Goal: Information Seeking & Learning: Check status

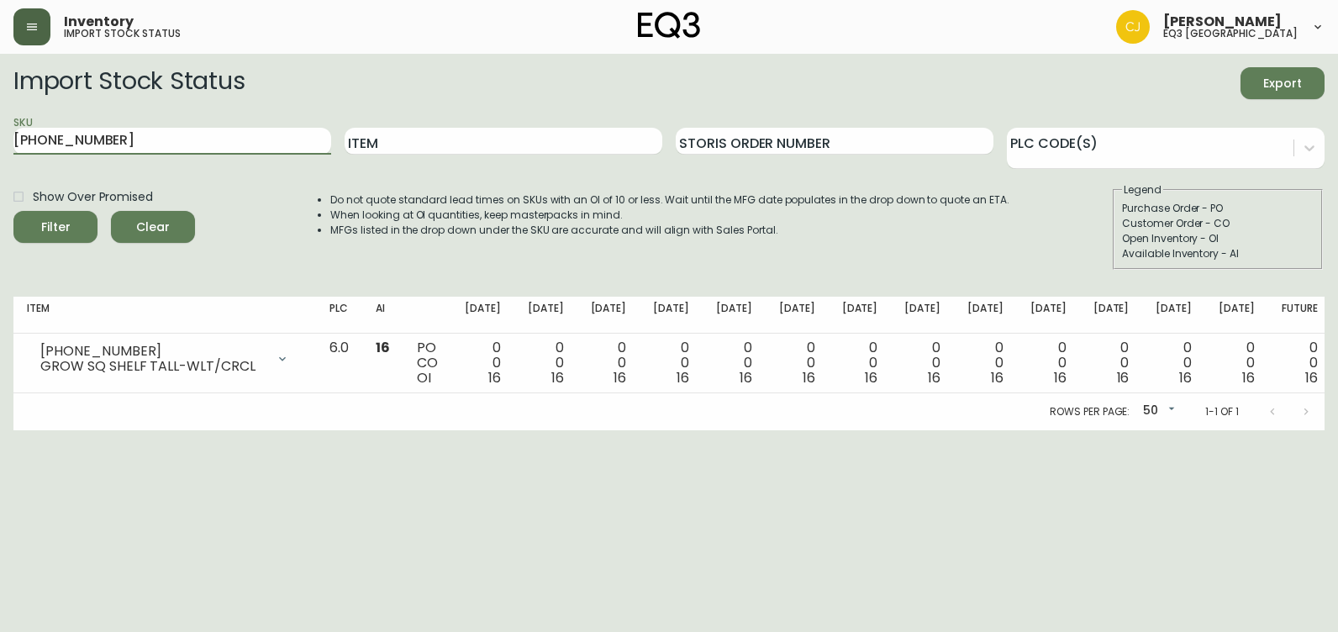
click at [32, 27] on icon "button" at bounding box center [32, 27] width 10 height 7
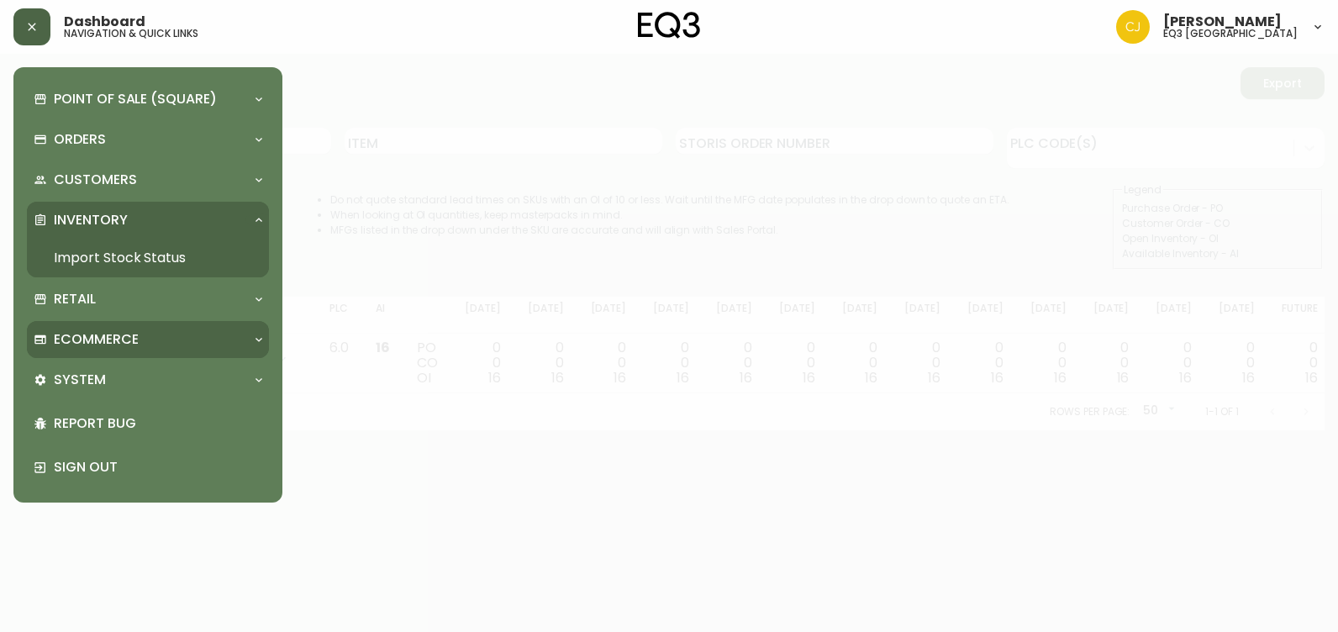
click at [99, 333] on p "Ecommerce" at bounding box center [96, 339] width 85 height 18
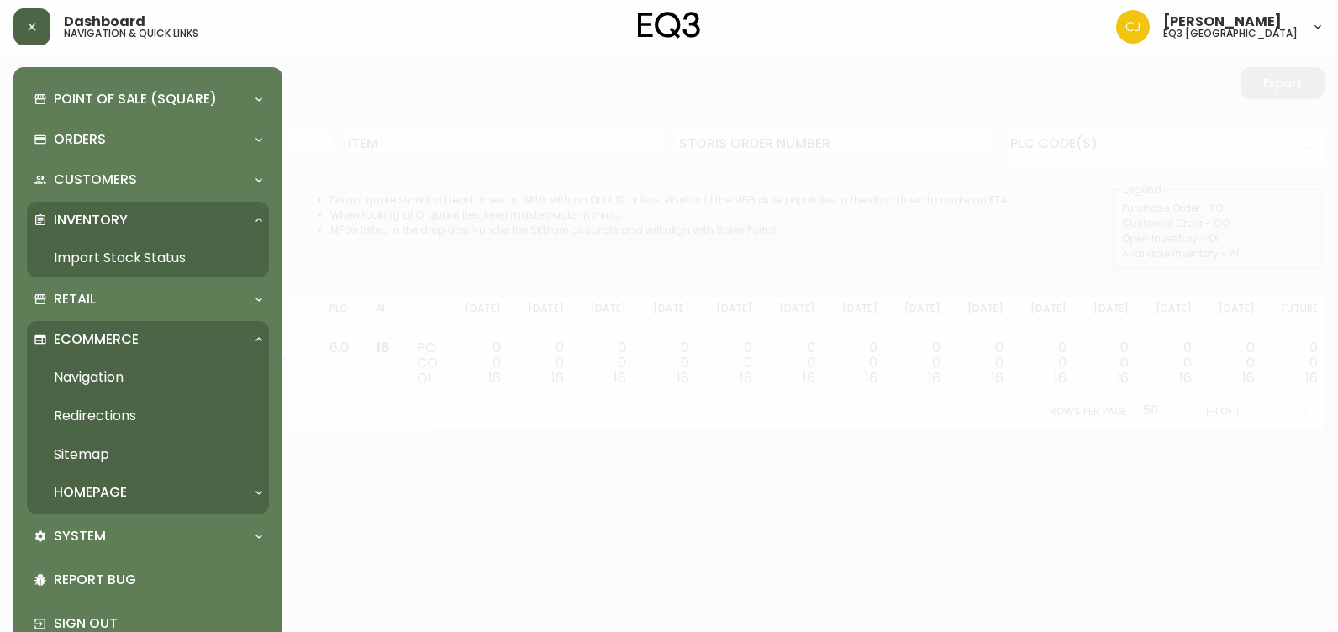
click at [99, 334] on p "Ecommerce" at bounding box center [96, 339] width 85 height 18
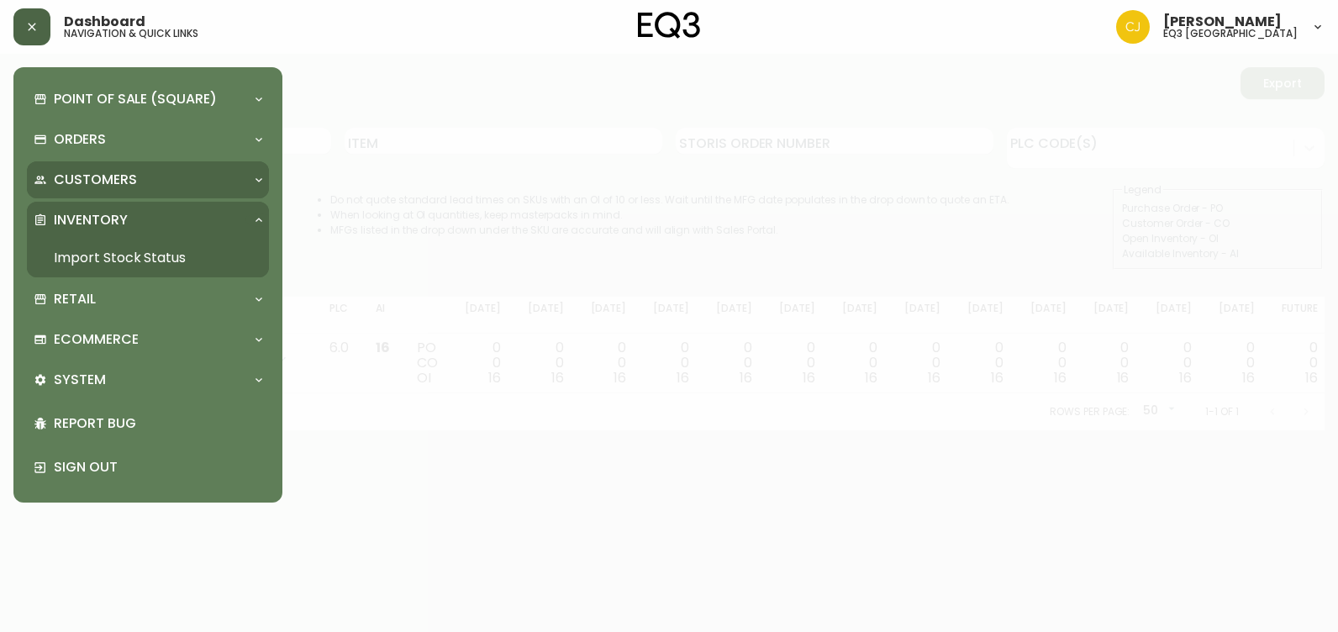
click at [91, 177] on p "Customers" at bounding box center [95, 180] width 83 height 18
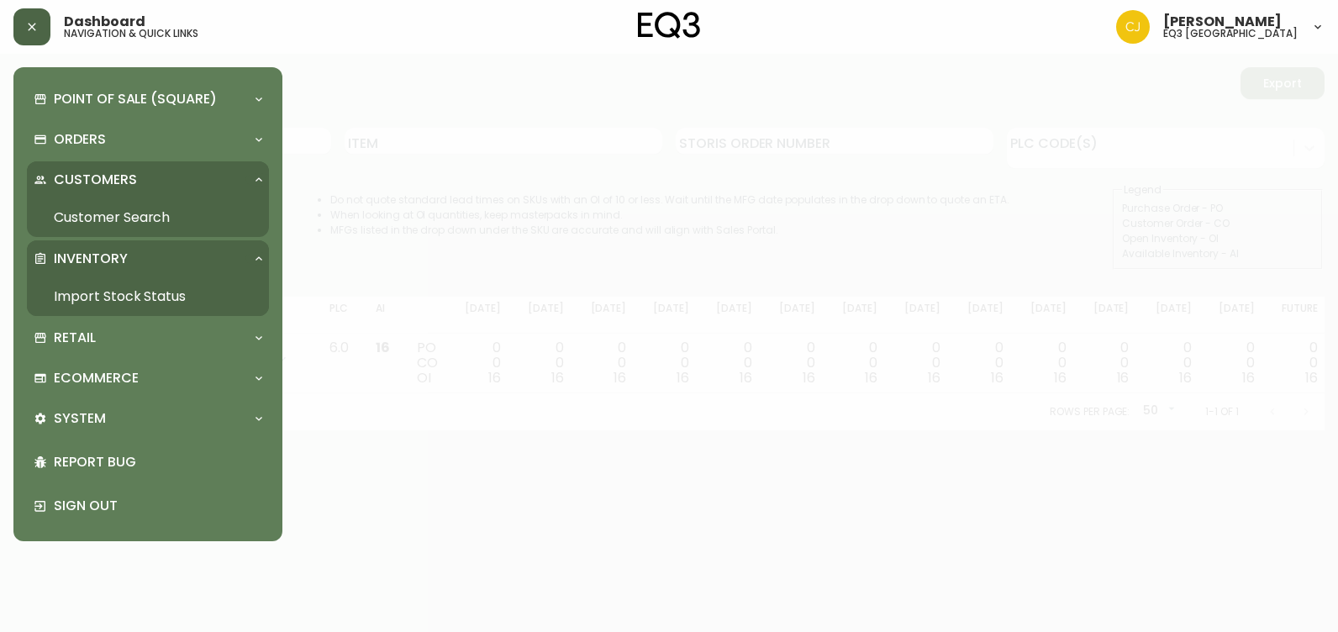
drag, startPoint x: 93, startPoint y: 134, endPoint x: 86, endPoint y: 188, distance: 54.3
click at [93, 139] on p "Orders" at bounding box center [80, 139] width 52 height 18
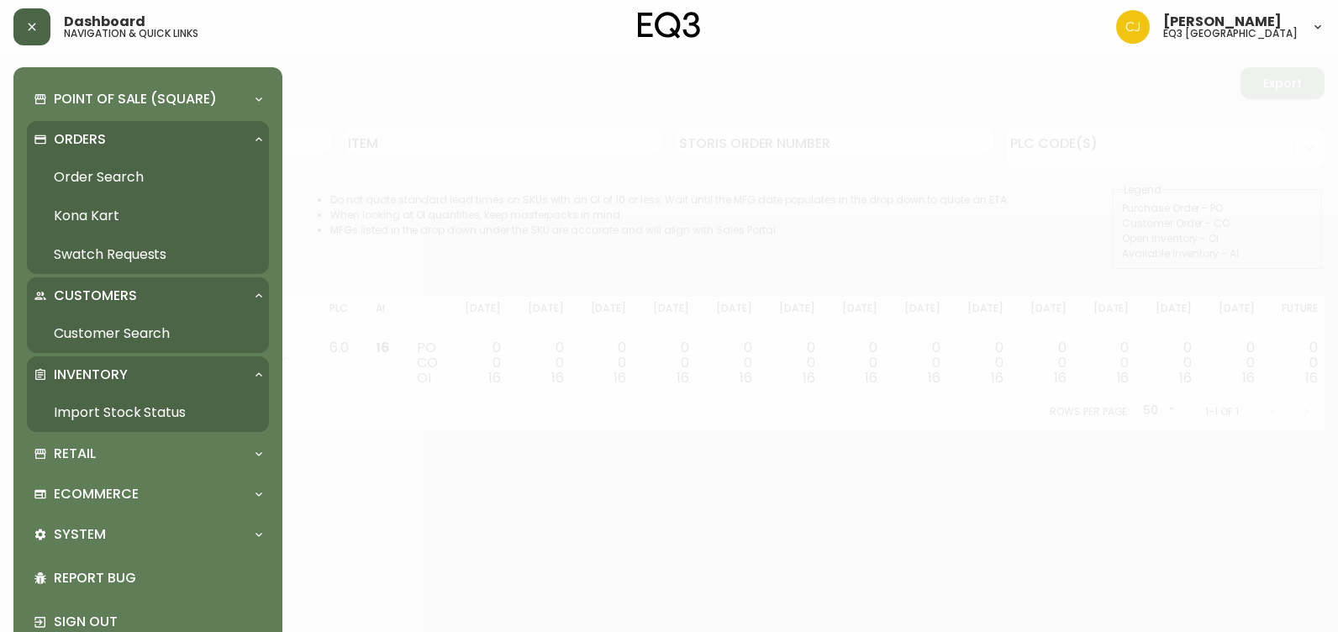
click at [92, 176] on link "Order Search" at bounding box center [148, 177] width 242 height 39
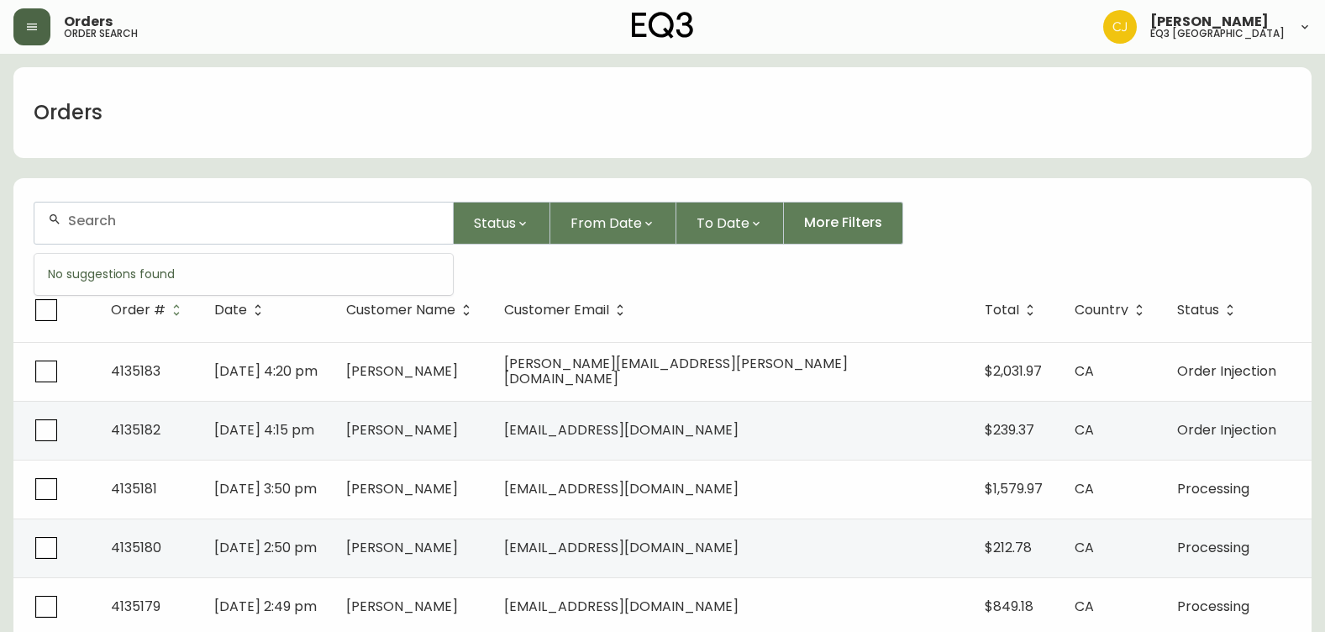
click at [232, 216] on input "text" at bounding box center [253, 221] width 371 height 16
type input "[PERSON_NAME]"
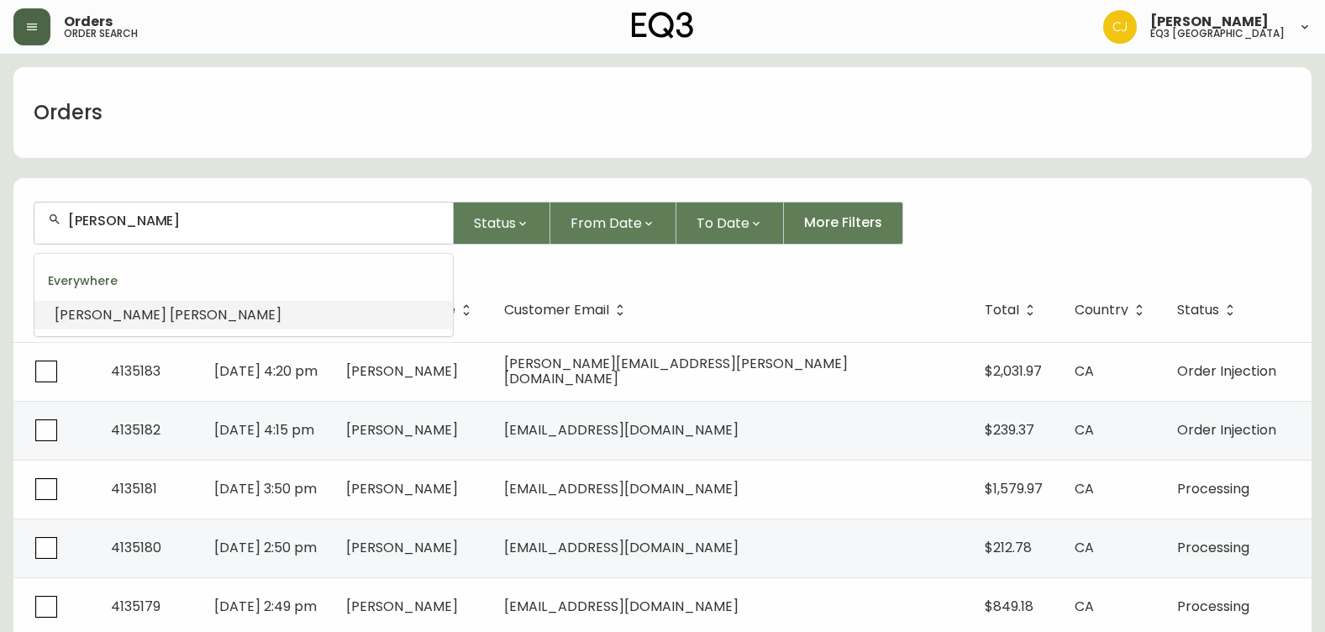
click at [170, 316] on span "[PERSON_NAME]" at bounding box center [226, 314] width 112 height 19
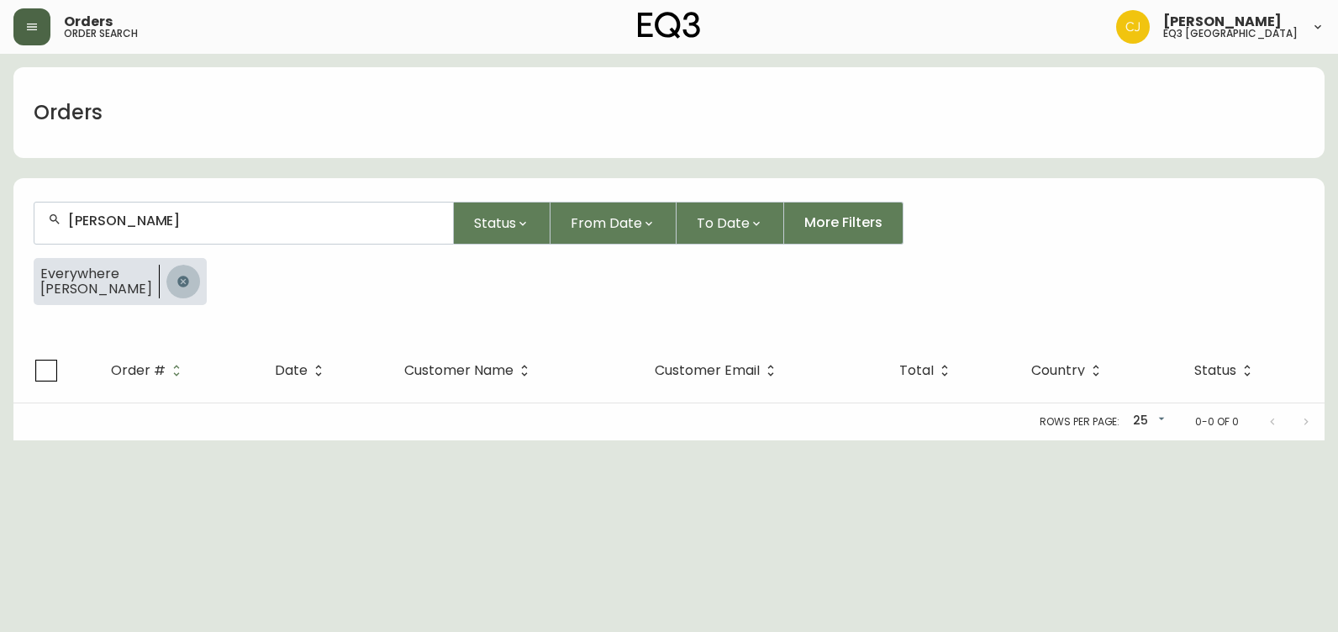
click at [188, 286] on icon "button" at bounding box center [182, 281] width 11 height 11
